Goal: Find specific fact

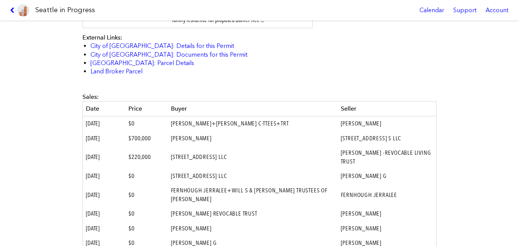
scroll to position [408, 0]
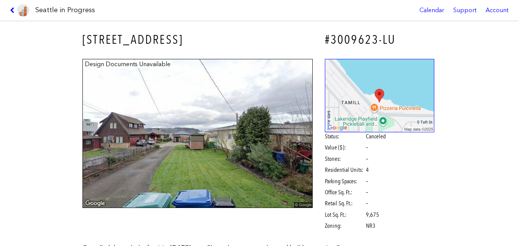
scroll to position [333, 0]
click at [509, 154] on div "[STREET_ADDRESS] #3009623-LU Design Documents Unavailable Status: Canceled Valu…" at bounding box center [259, 133] width 519 height 225
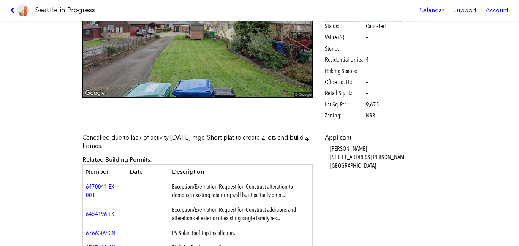
scroll to position [120, 0]
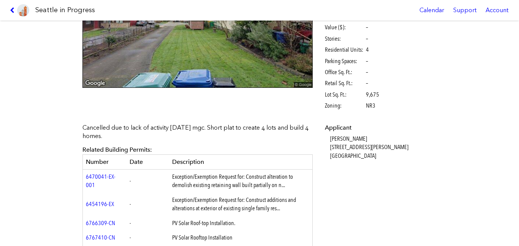
drag, startPoint x: 130, startPoint y: 136, endPoint x: 81, endPoint y: 129, distance: 49.2
click at [81, 129] on div "Cancelled due to lack of activity [DATE] mgc. Short plat to create 4 lots and b…" at bounding box center [197, 246] width 241 height 256
copy p "Cancelled due to lack of activity [DATE] mgc. Short plat to create 4 lots and b…"
